Goal: Task Accomplishment & Management: Complete application form

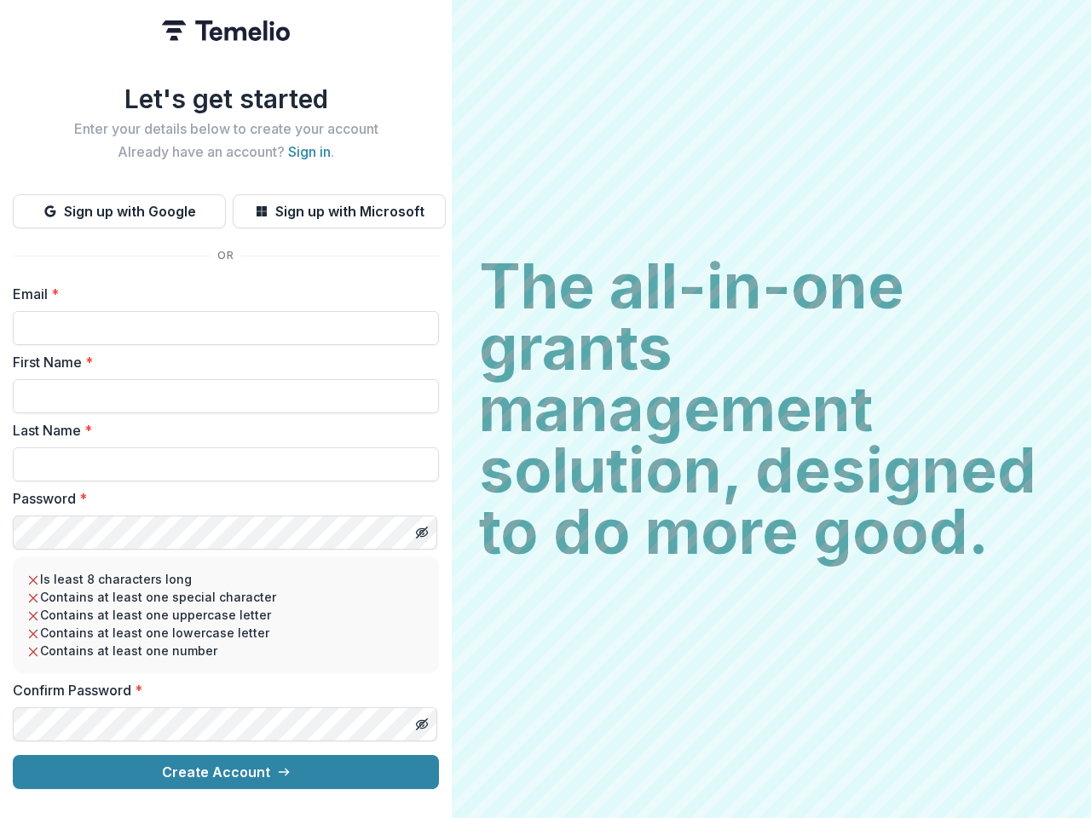
click at [545, 409] on h2 "The all-in-one grants management solution, designed to do more good." at bounding box center [771, 409] width 585 height 307
click at [119, 205] on button "Sign up with Google" at bounding box center [119, 211] width 213 height 34
click at [338, 205] on button "Sign up with Microsoft" at bounding box center [339, 211] width 213 height 34
click at [421, 528] on line "Toggle password visibility" at bounding box center [422, 533] width 10 height 10
click at [421, 719] on line "Toggle password visibility" at bounding box center [422, 724] width 10 height 10
